Goal: Navigation & Orientation: Understand site structure

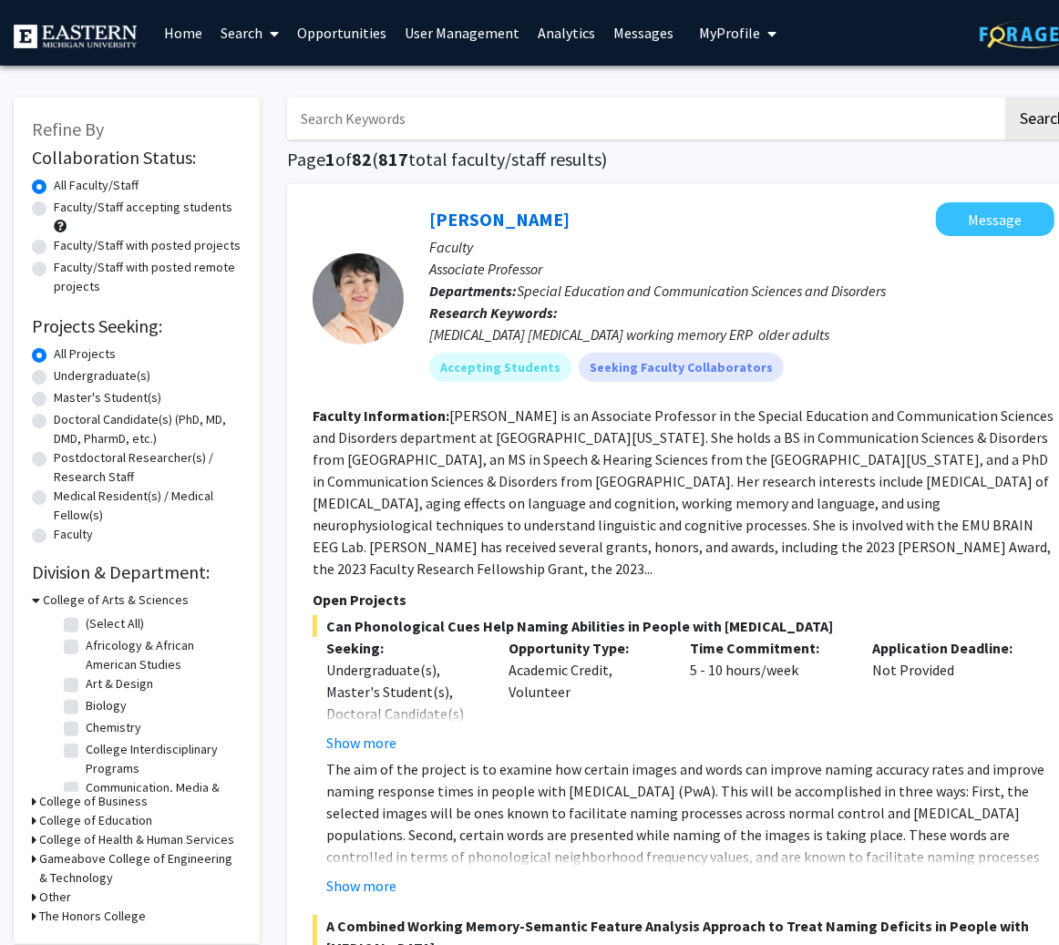
click at [252, 40] on link "Search" at bounding box center [249, 33] width 77 height 64
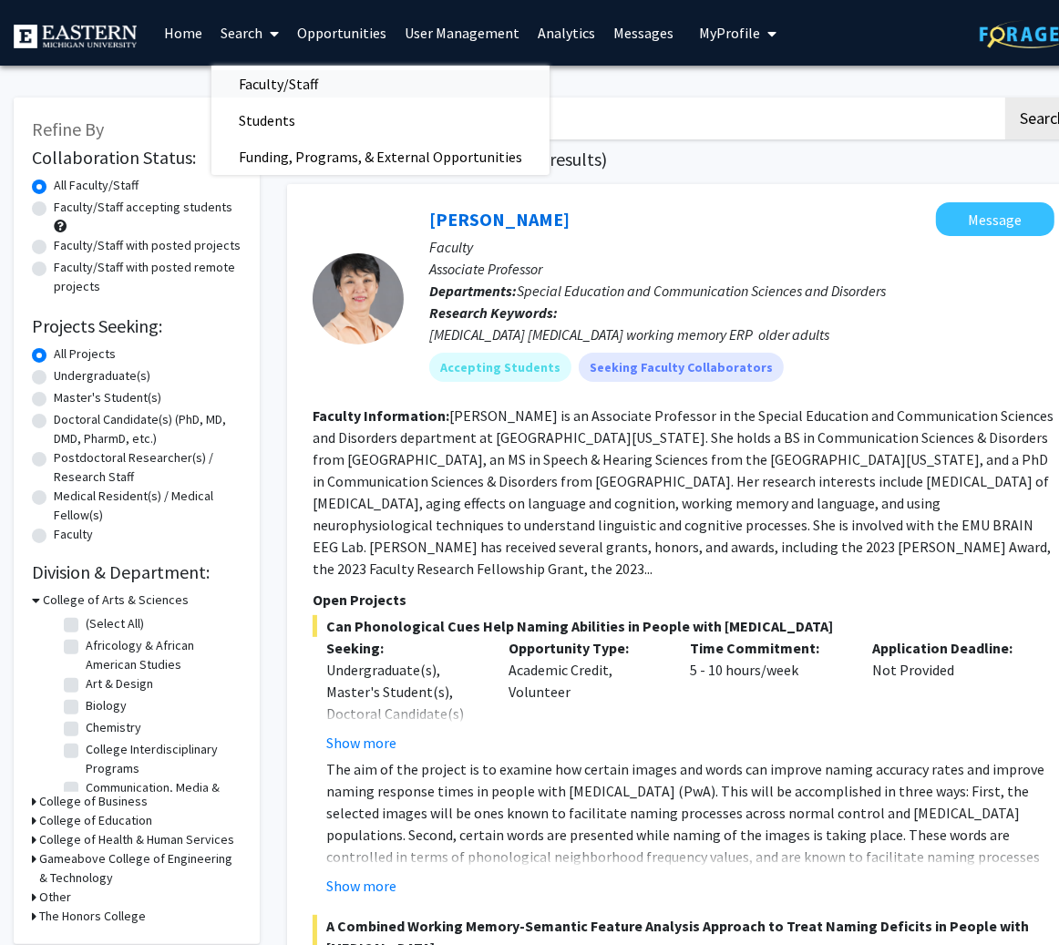
click at [263, 91] on span "Faculty/Staff" at bounding box center [278, 84] width 134 height 36
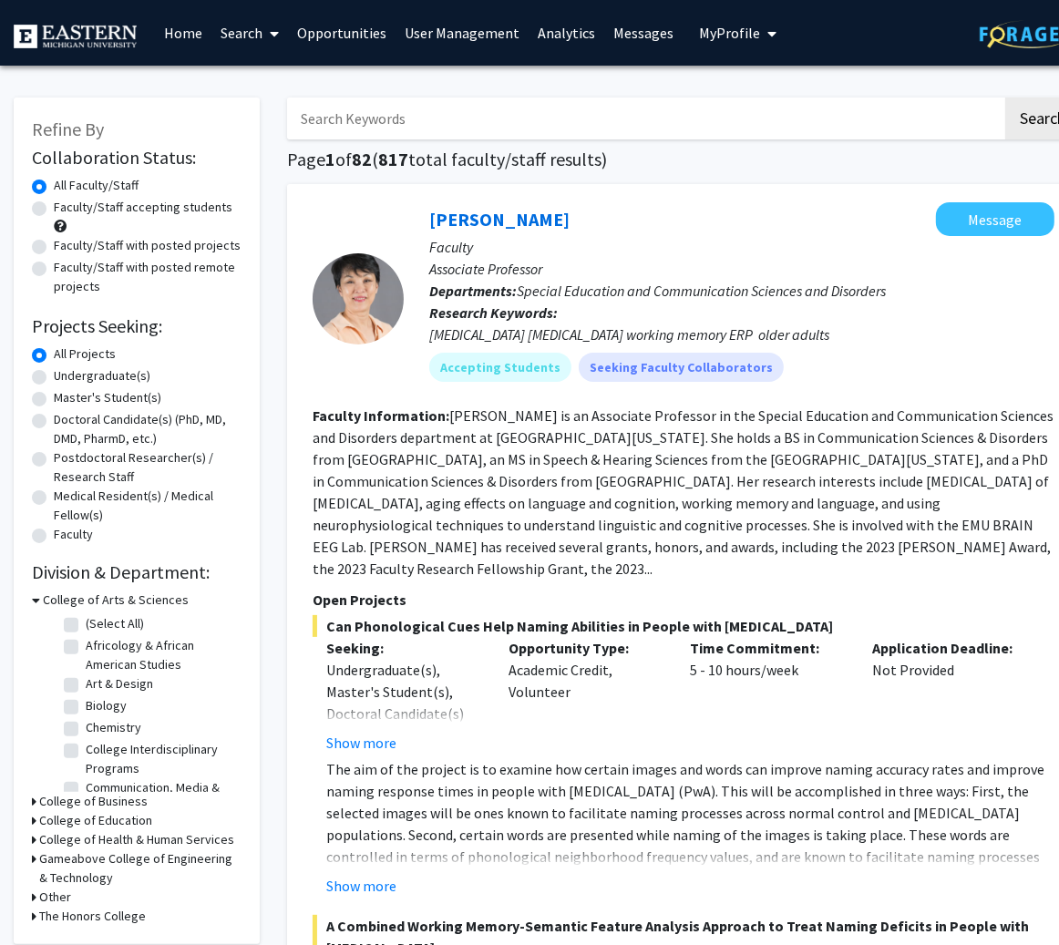
click at [245, 14] on link "Search" at bounding box center [249, 33] width 77 height 64
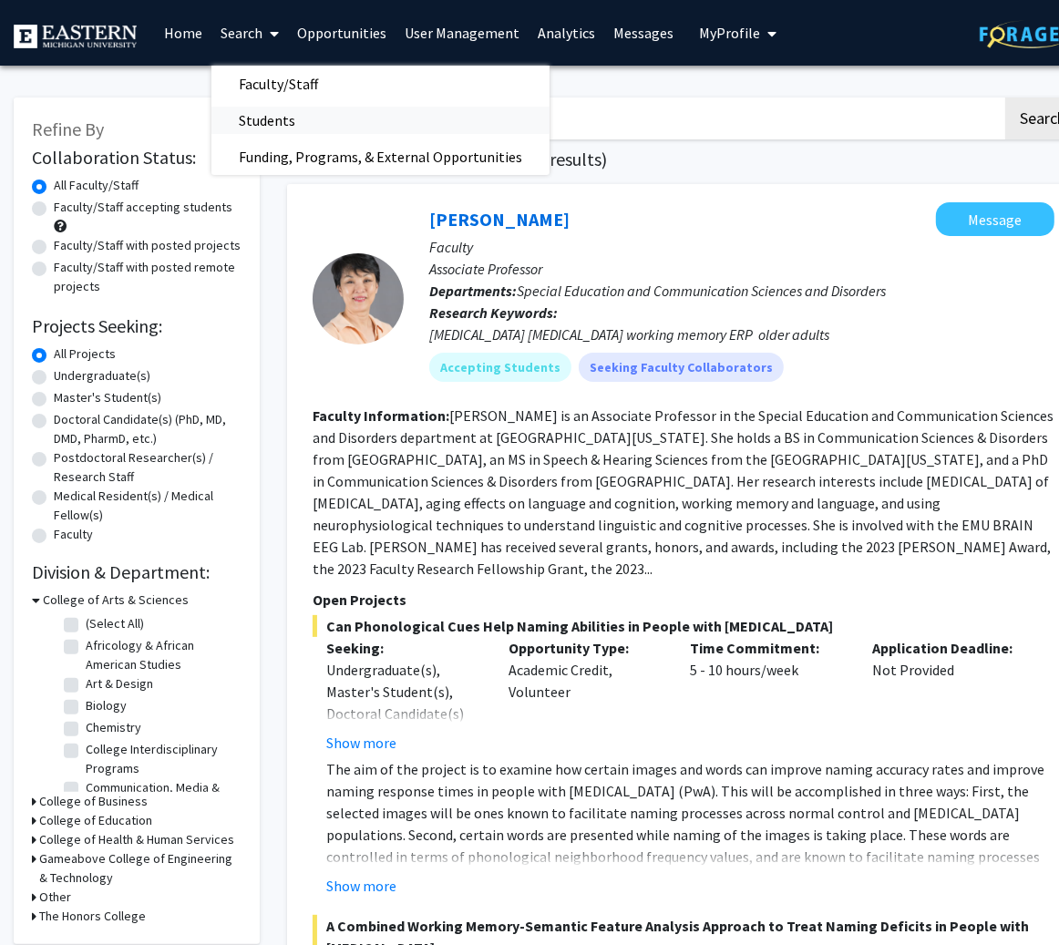
click at [242, 118] on span "Students" at bounding box center [266, 120] width 111 height 36
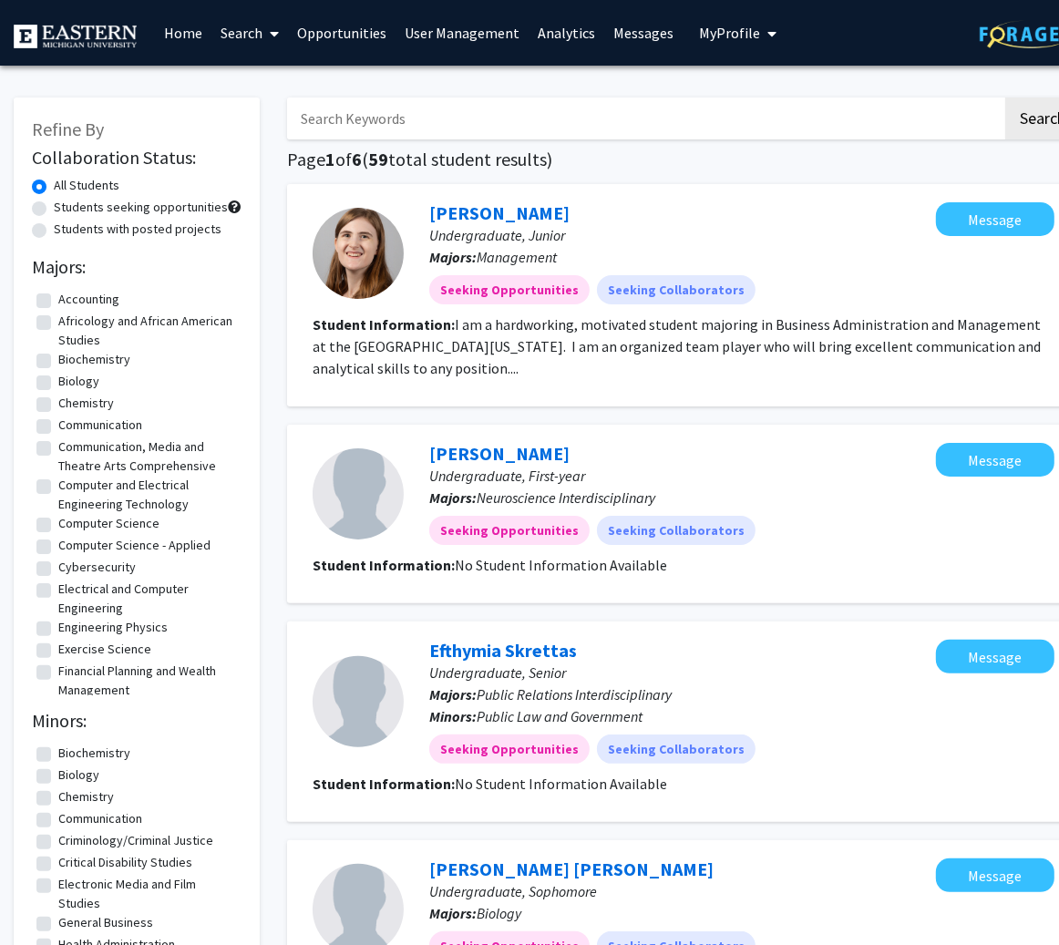
click at [248, 27] on link "Search" at bounding box center [249, 33] width 77 height 64
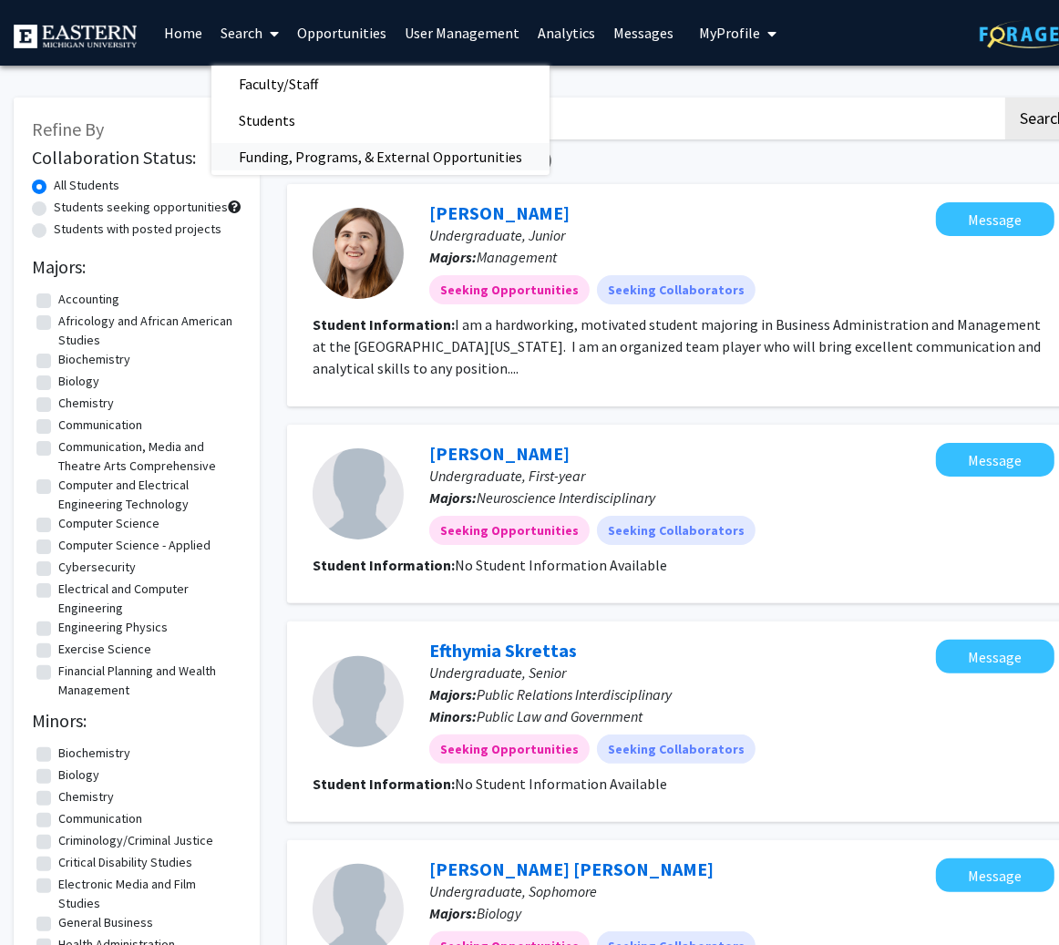
click at [254, 172] on span "Funding, Programs, & External Opportunities" at bounding box center [380, 157] width 338 height 36
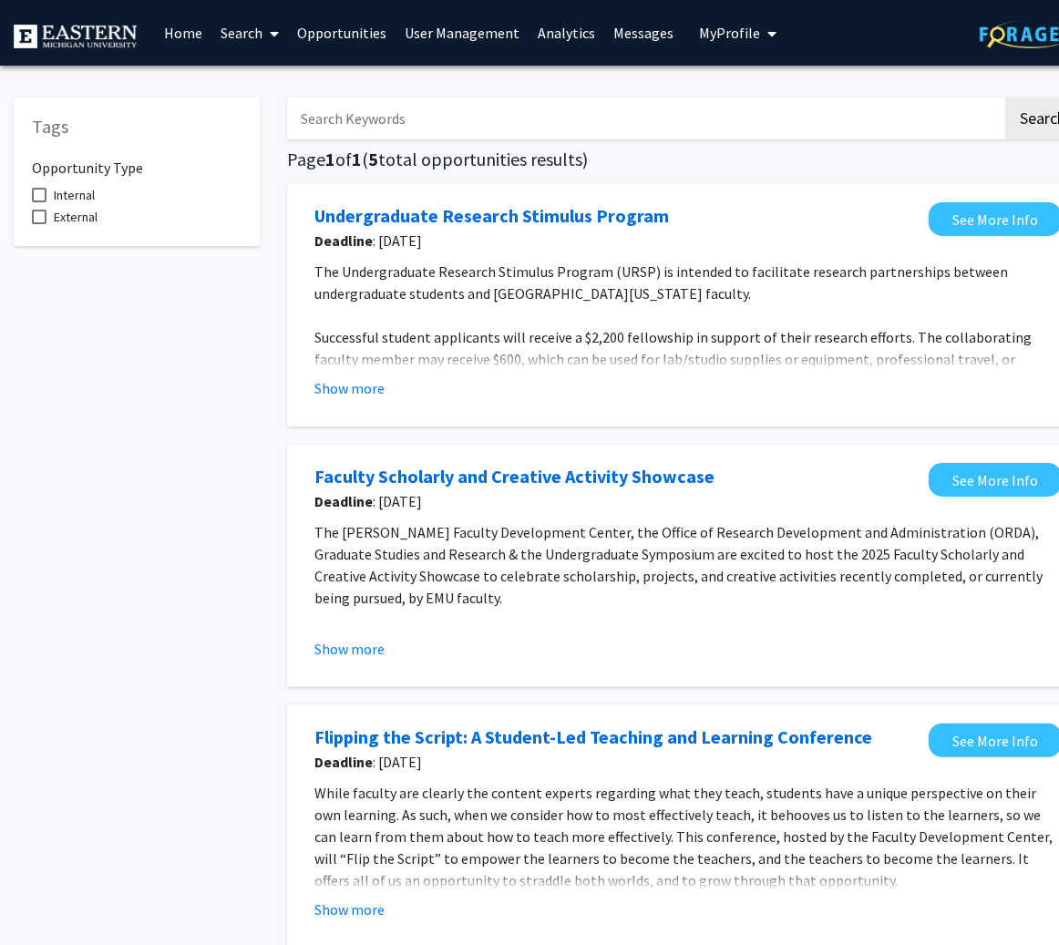
click at [246, 44] on link "Search" at bounding box center [249, 33] width 77 height 64
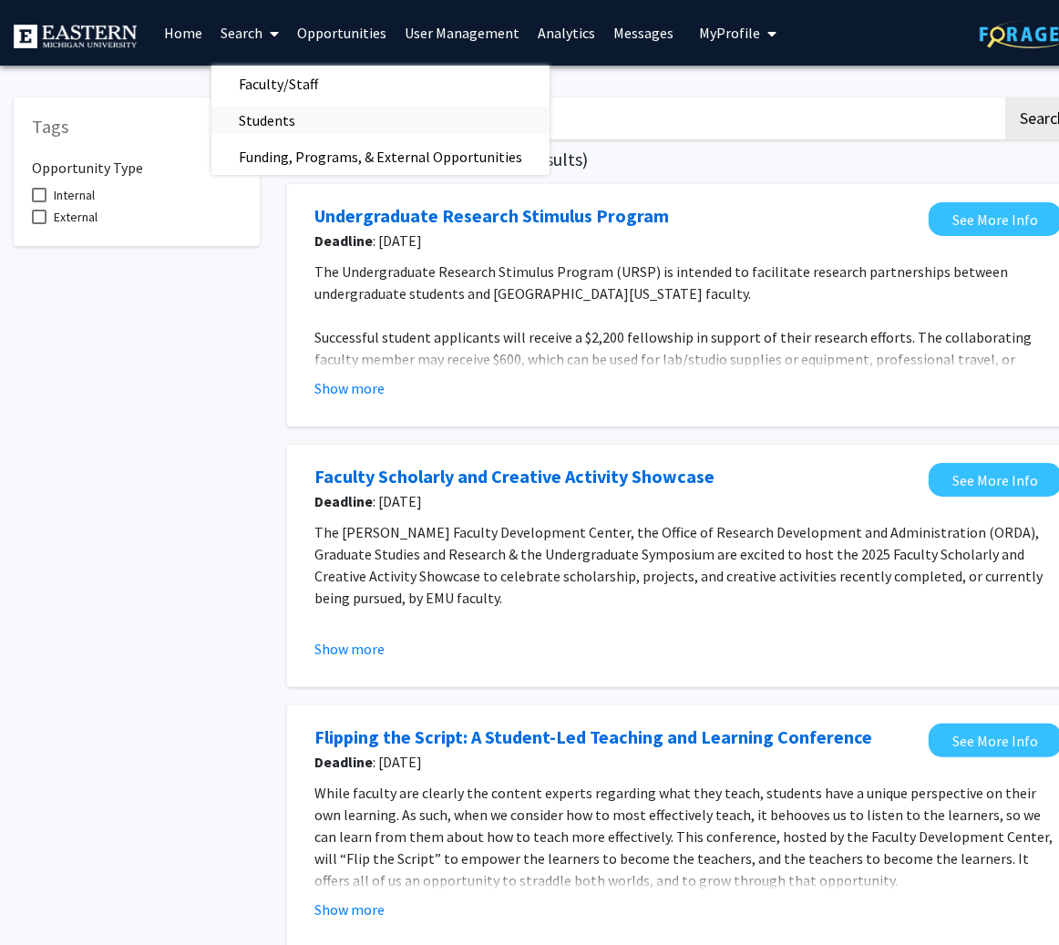
click at [248, 107] on span "Students" at bounding box center [266, 120] width 111 height 36
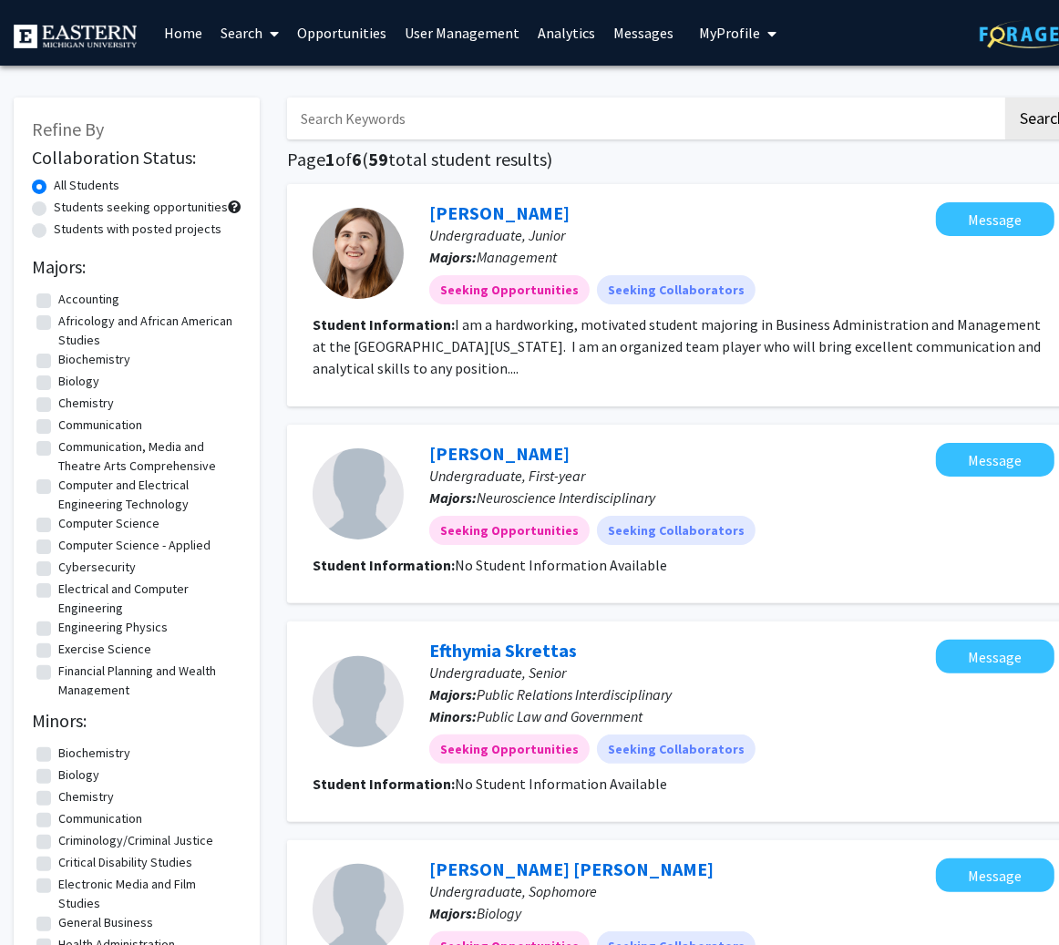
click at [186, 36] on link "Home" at bounding box center [183, 33] width 57 height 64
